Goal: Find specific fact: Find specific fact

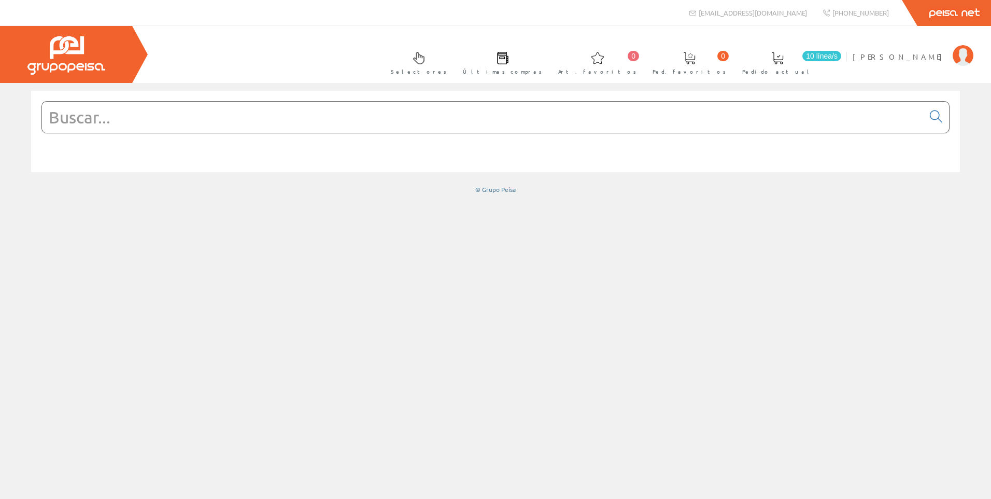
click at [344, 131] on input "text" at bounding box center [482, 117] width 881 height 31
paste input "LV429407"
type input "LV429407"
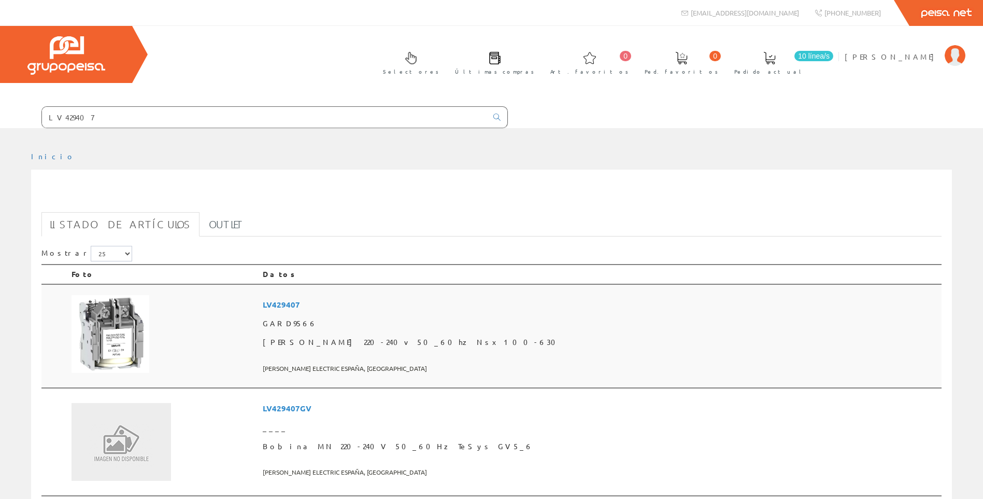
click at [172, 342] on td at bounding box center [162, 336] width 191 height 104
